Goal: Information Seeking & Learning: Learn about a topic

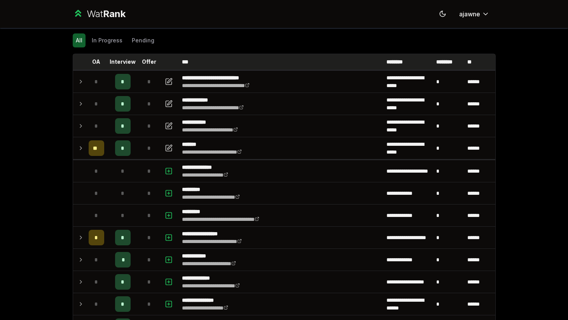
scroll to position [27, 0]
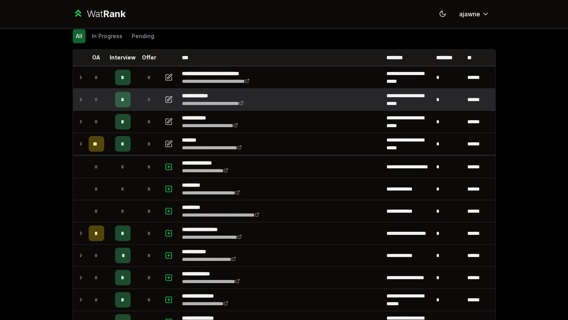
click at [82, 100] on icon at bounding box center [81, 99] width 6 height 9
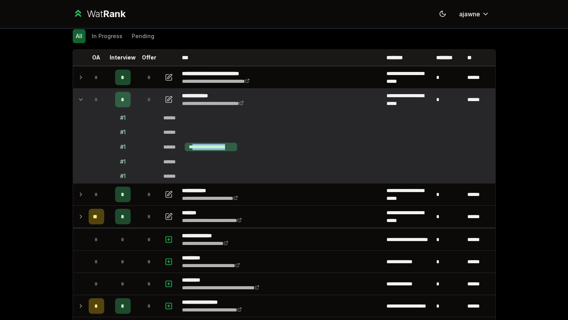
drag, startPoint x: 195, startPoint y: 147, endPoint x: 243, endPoint y: 148, distance: 47.5
click at [243, 148] on td "**********" at bounding box center [327, 147] width 335 height 15
click at [322, 123] on td "******" at bounding box center [327, 118] width 335 height 14
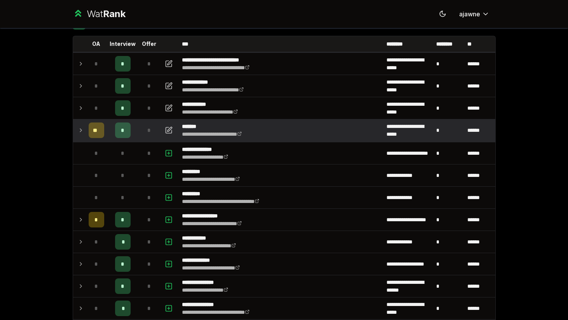
scroll to position [40, 0]
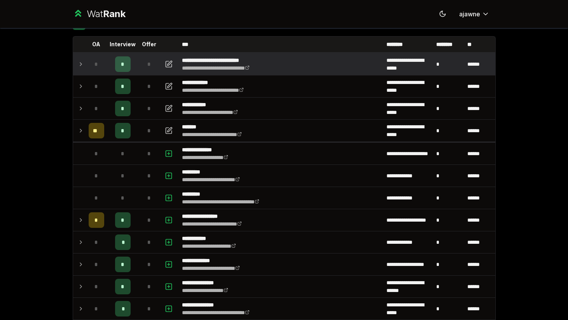
click at [76, 66] on td at bounding box center [79, 64] width 12 height 22
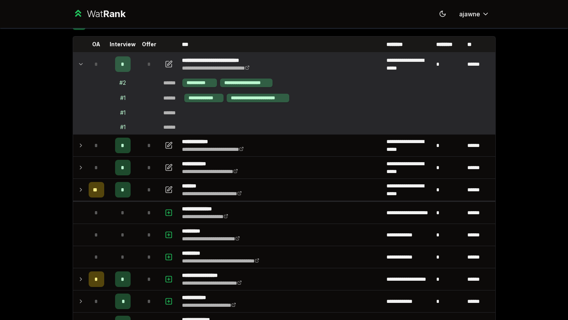
click at [77, 67] on td at bounding box center [79, 64] width 12 height 22
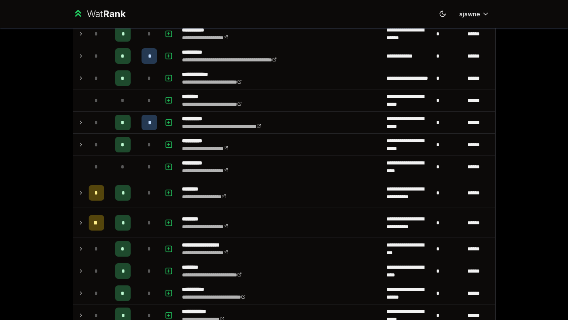
scroll to position [625, 0]
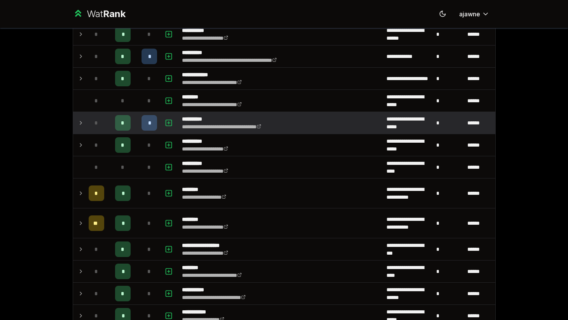
click at [80, 122] on icon at bounding box center [81, 122] width 6 height 9
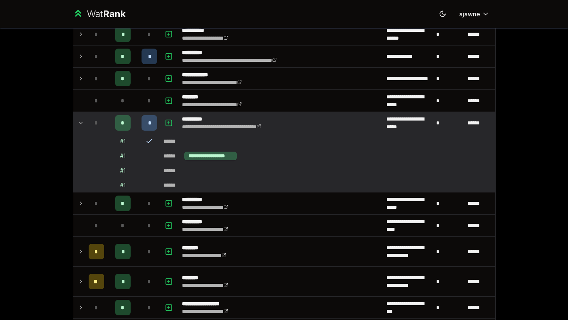
click at [80, 122] on icon at bounding box center [81, 122] width 6 height 9
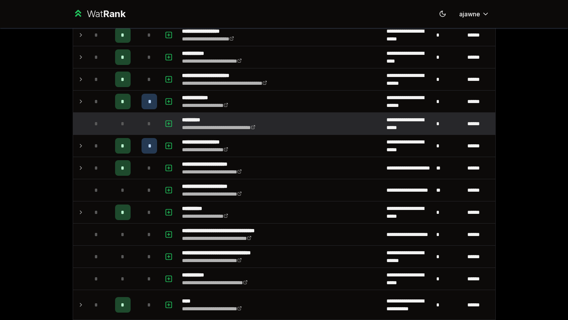
scroll to position [1022, 0]
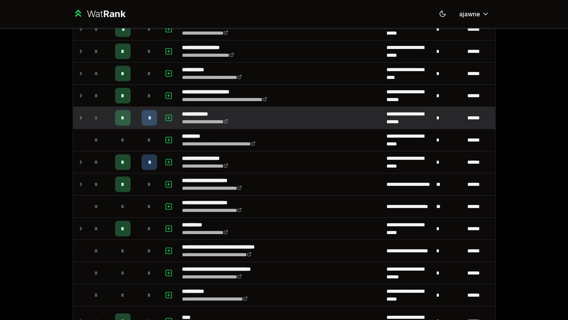
click at [76, 116] on td at bounding box center [79, 118] width 12 height 22
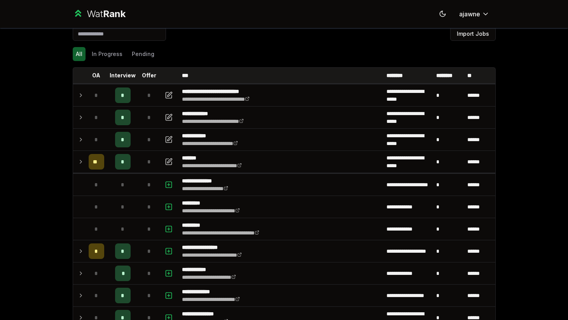
scroll to position [0, 0]
